Goal: Ask a question: Seek information or help from site administrators or community

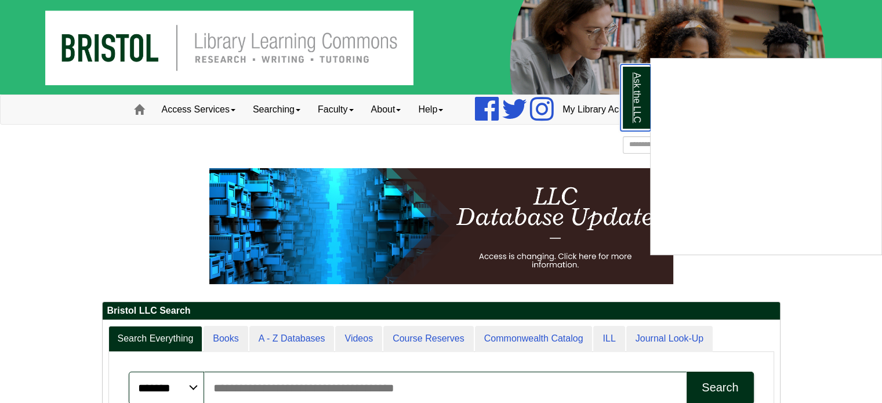
click at [635, 92] on link "Ask the LLC" at bounding box center [635, 97] width 30 height 67
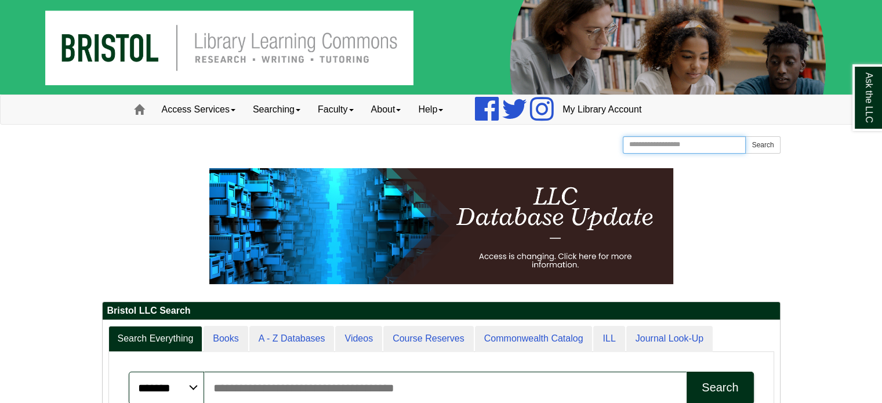
drag, startPoint x: 682, startPoint y: 148, endPoint x: 668, endPoint y: 152, distance: 15.0
click at [682, 148] on input "Search the Website" at bounding box center [684, 144] width 123 height 17
type input "*******"
click at [745, 136] on button "Search" at bounding box center [762, 144] width 35 height 17
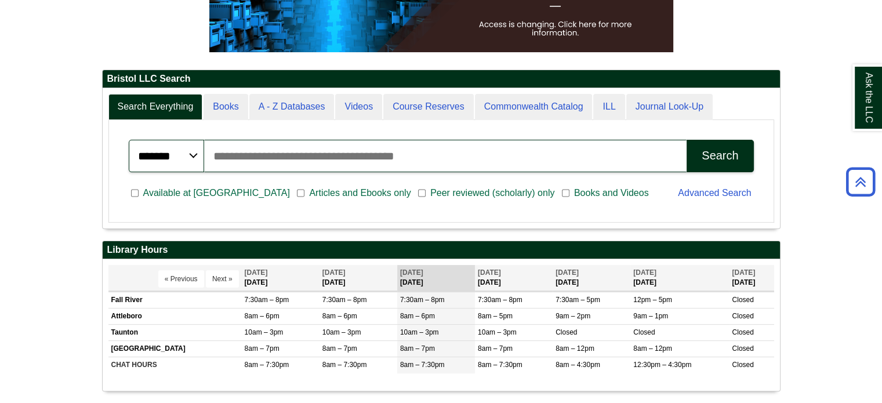
scroll to position [139, 677]
